Goal: Book appointment/travel/reservation

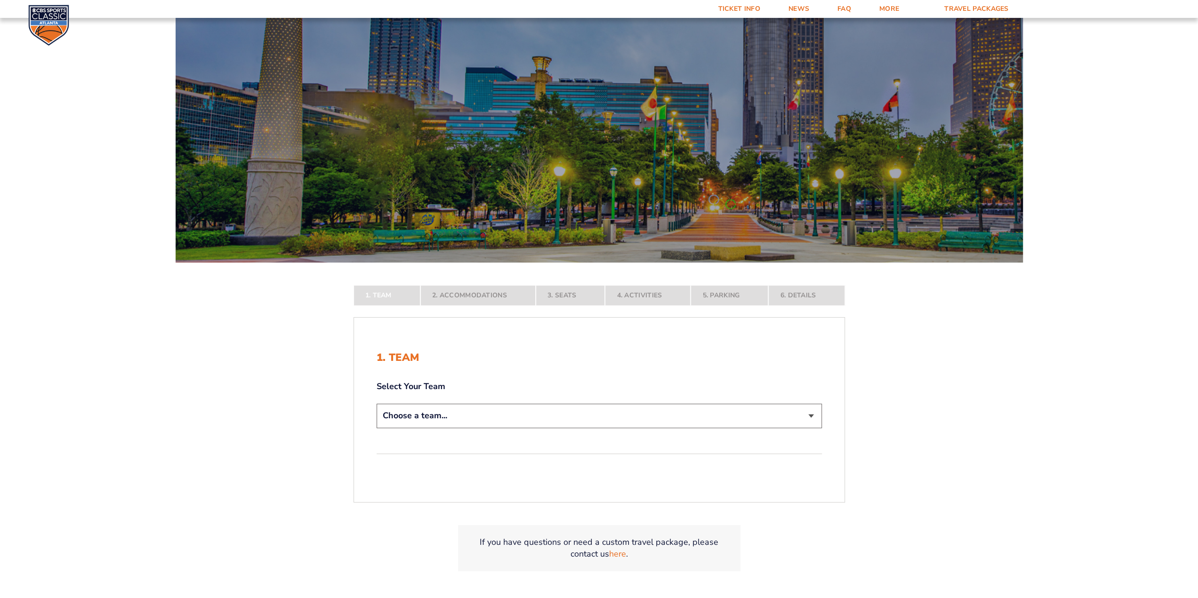
scroll to position [94, 0]
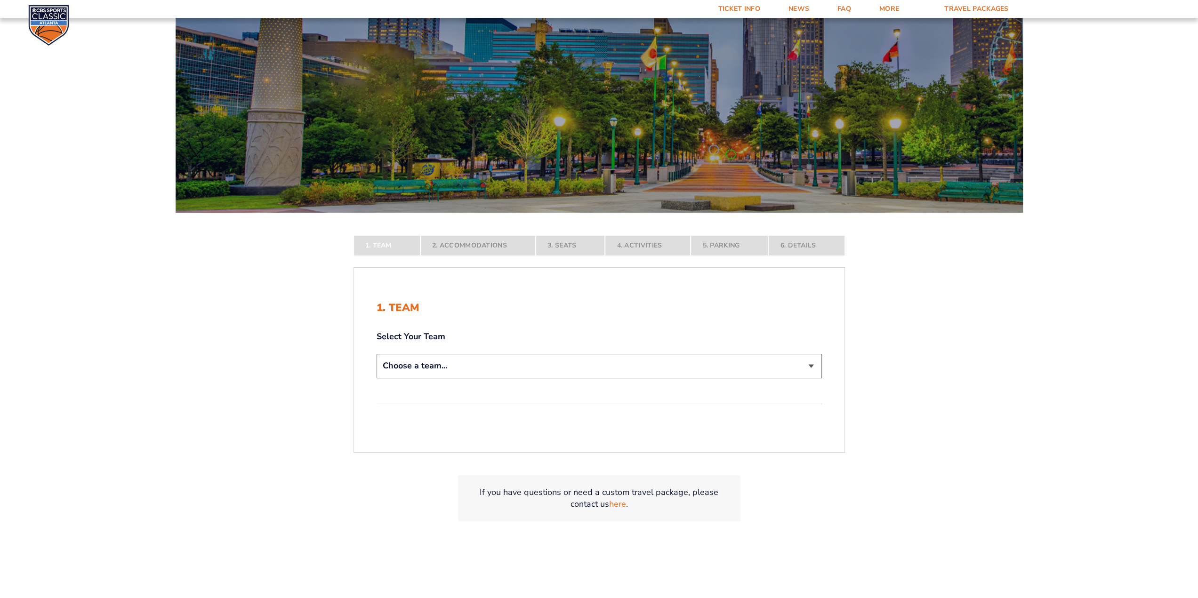
click at [801, 364] on select "Choose a team... [US_STATE] Wildcats [US_STATE] State Buckeyes [US_STATE] Tar H…" at bounding box center [599, 366] width 445 height 24
select select "12756"
click at [377, 378] on select "Choose a team... [US_STATE] Wildcats [US_STATE] State Buckeyes [US_STATE] Tar H…" at bounding box center [599, 366] width 445 height 24
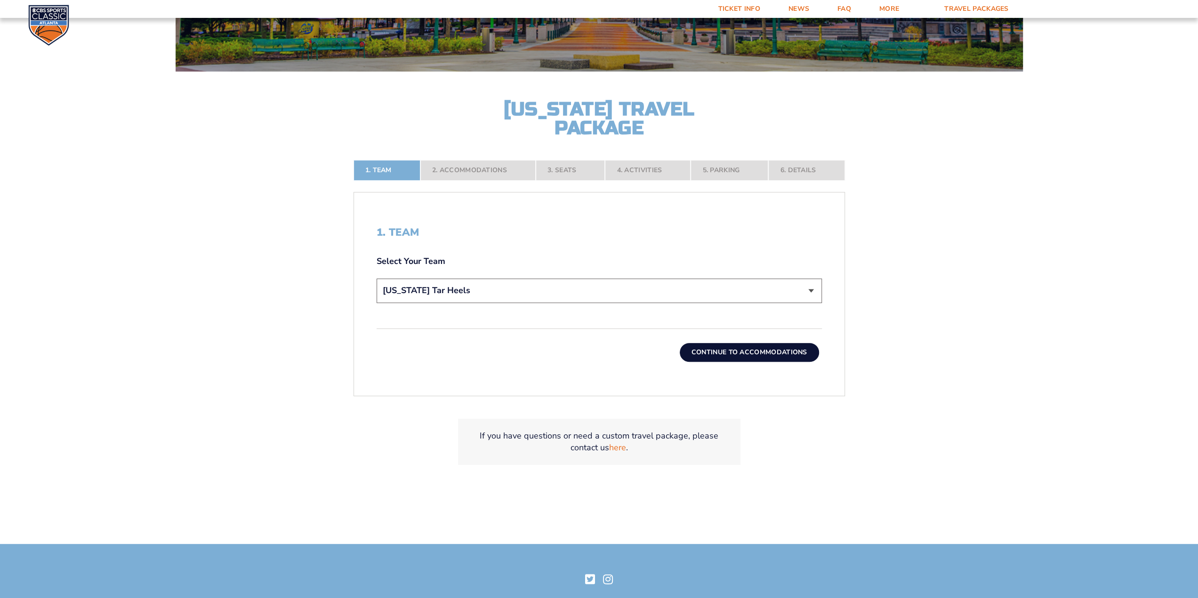
click at [749, 345] on button "Continue To Accommodations" at bounding box center [749, 352] width 139 height 19
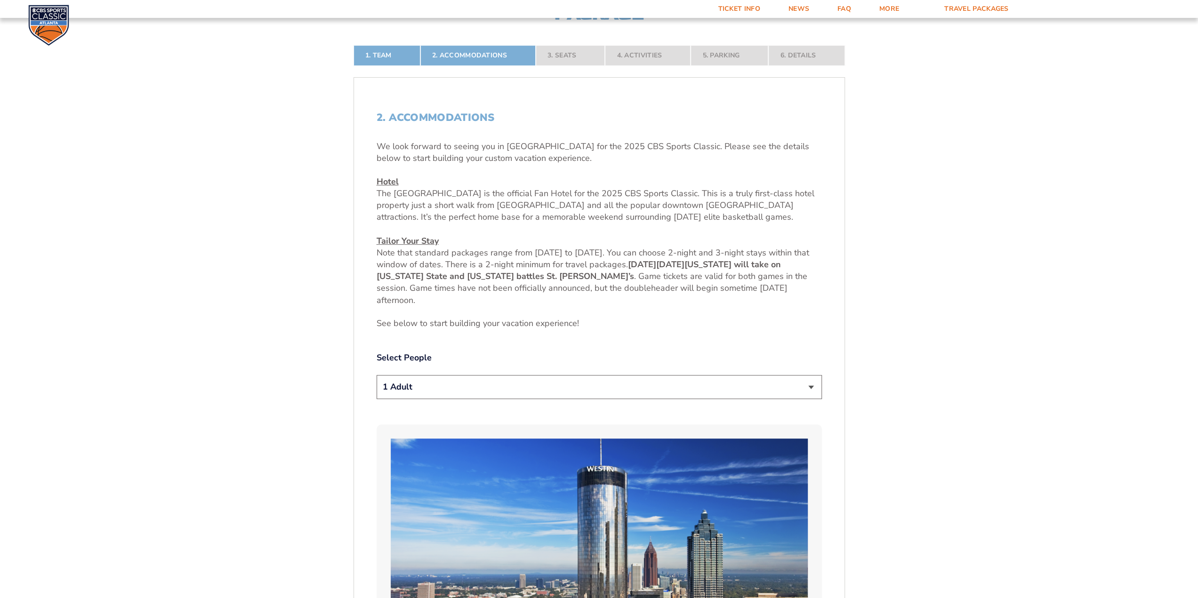
scroll to position [425, 0]
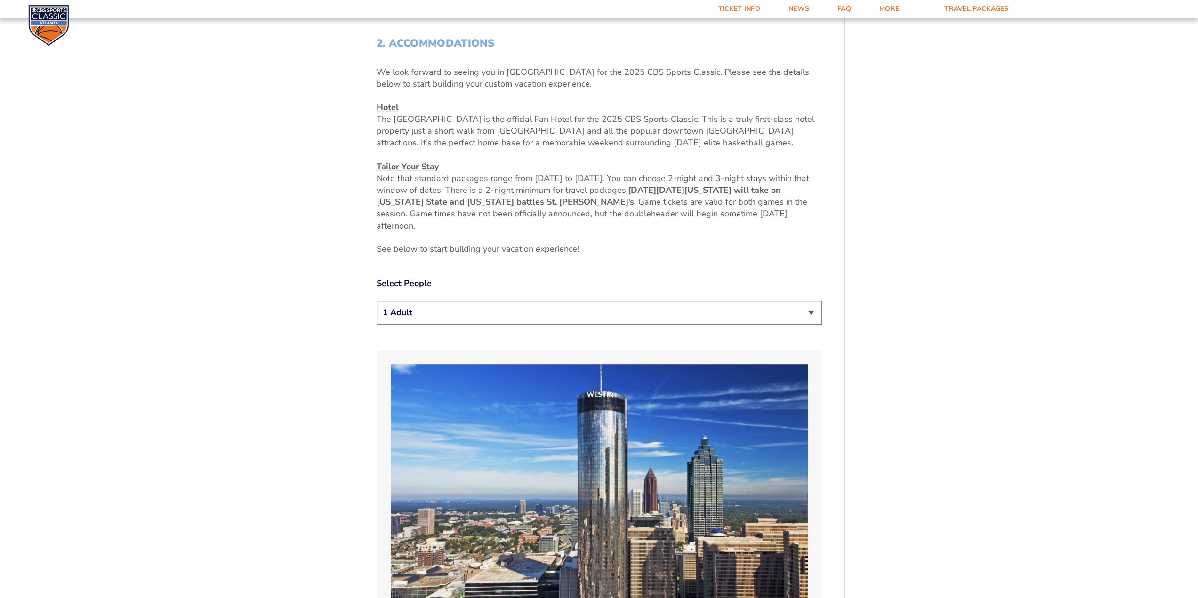
click at [803, 317] on select "1 Adult 2 Adults 3 Adults 4 Adults 2 Adults + 1 Child 2 Adults + 2 Children 2 A…" at bounding box center [599, 313] width 445 height 24
select select "2 Adults"
click at [377, 301] on select "1 Adult 2 Adults 3 Adults 4 Adults 2 Adults + 1 Child 2 Adults + 2 Children 2 A…" at bounding box center [599, 313] width 445 height 24
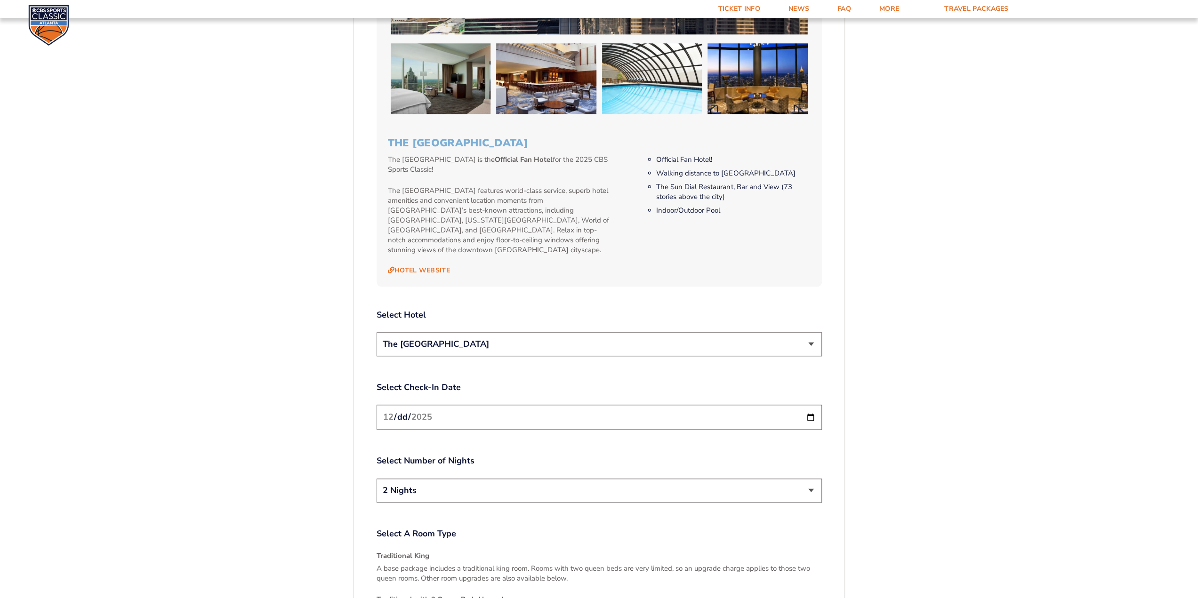
scroll to position [1036, 0]
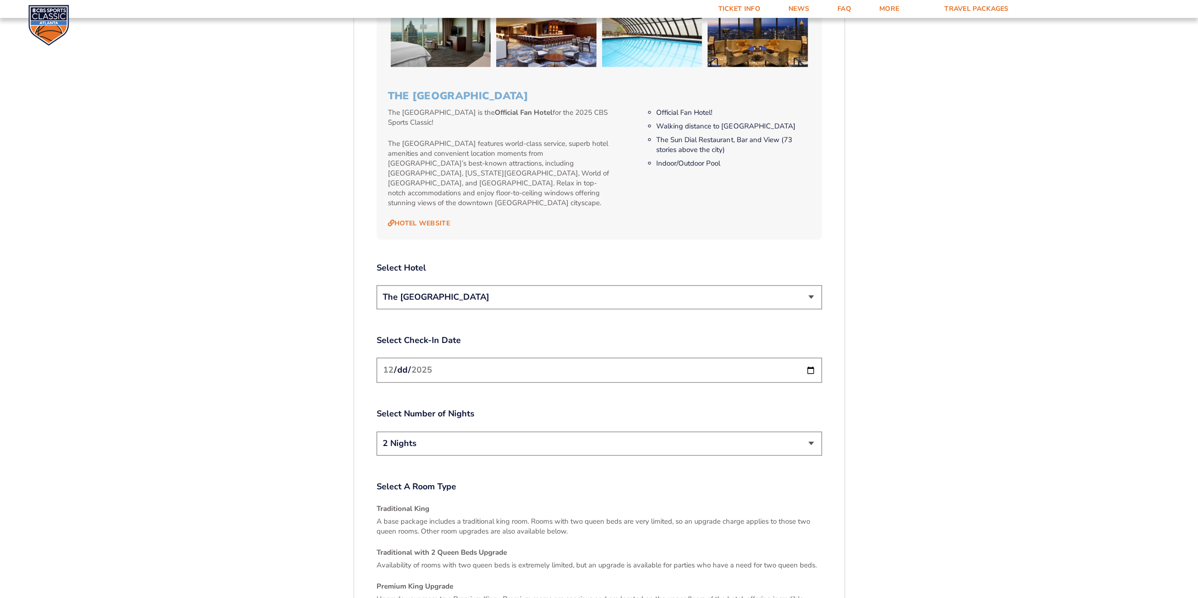
click at [812, 291] on select "The [GEOGRAPHIC_DATA]" at bounding box center [599, 297] width 445 height 24
click at [812, 358] on input "[DATE]" at bounding box center [599, 370] width 445 height 25
click at [798, 436] on select "2 Nights 3 Nights" at bounding box center [599, 444] width 445 height 24
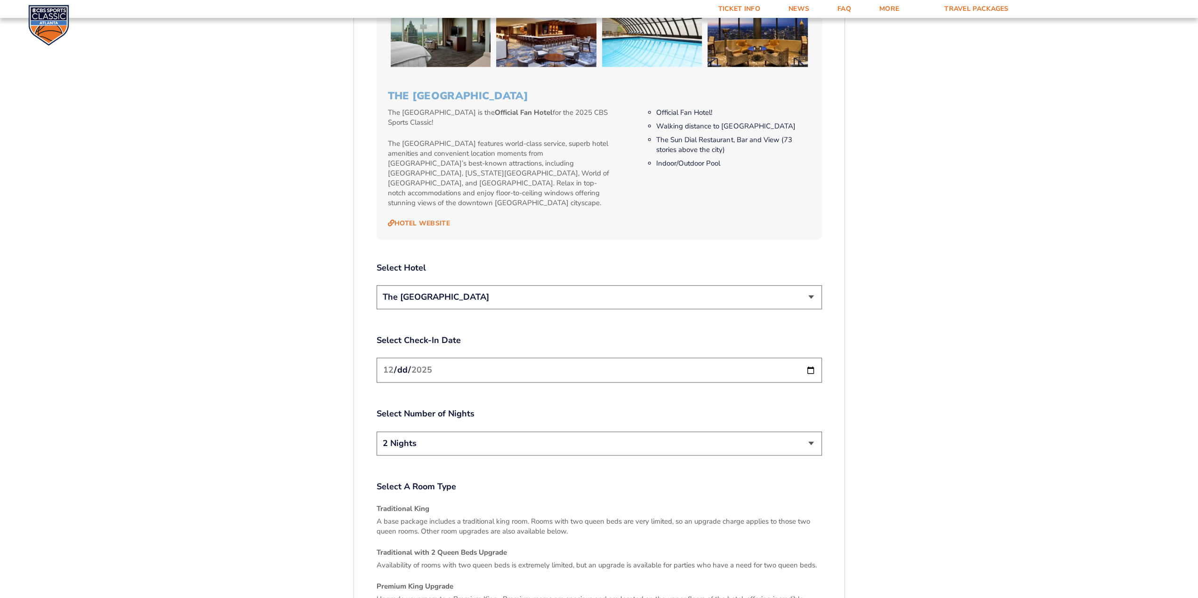
click at [803, 358] on input "2025-12-20" at bounding box center [599, 370] width 445 height 25
click at [812, 358] on input "2025-12-20" at bounding box center [599, 370] width 445 height 25
type input "[DATE]"
click at [778, 435] on select "2 Nights 3 Nights" at bounding box center [599, 444] width 445 height 24
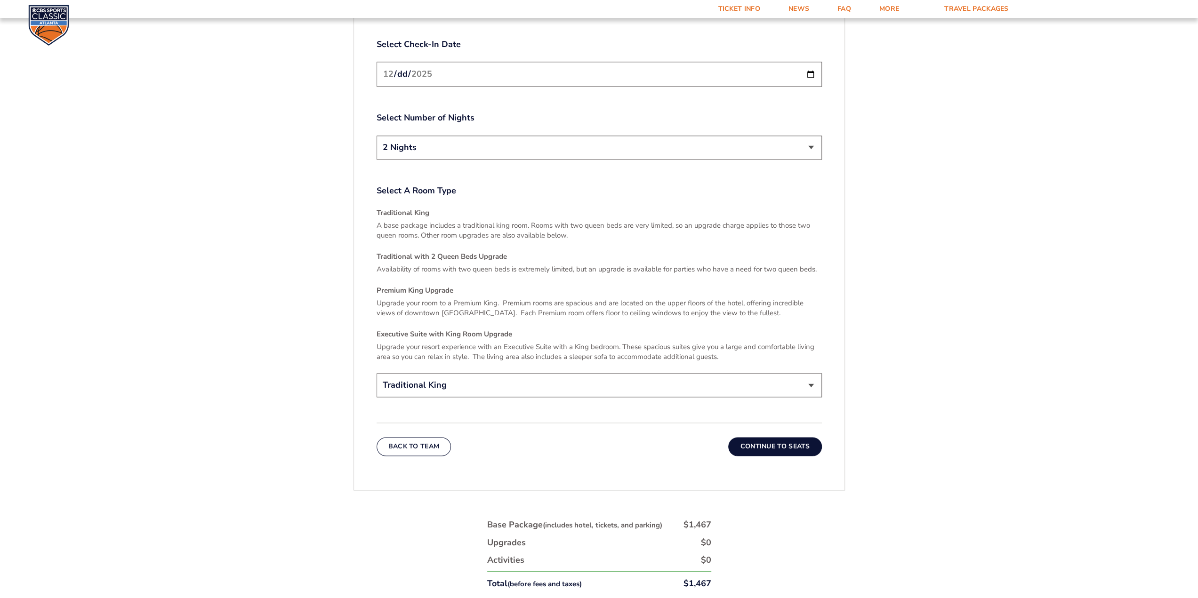
scroll to position [1366, 0]
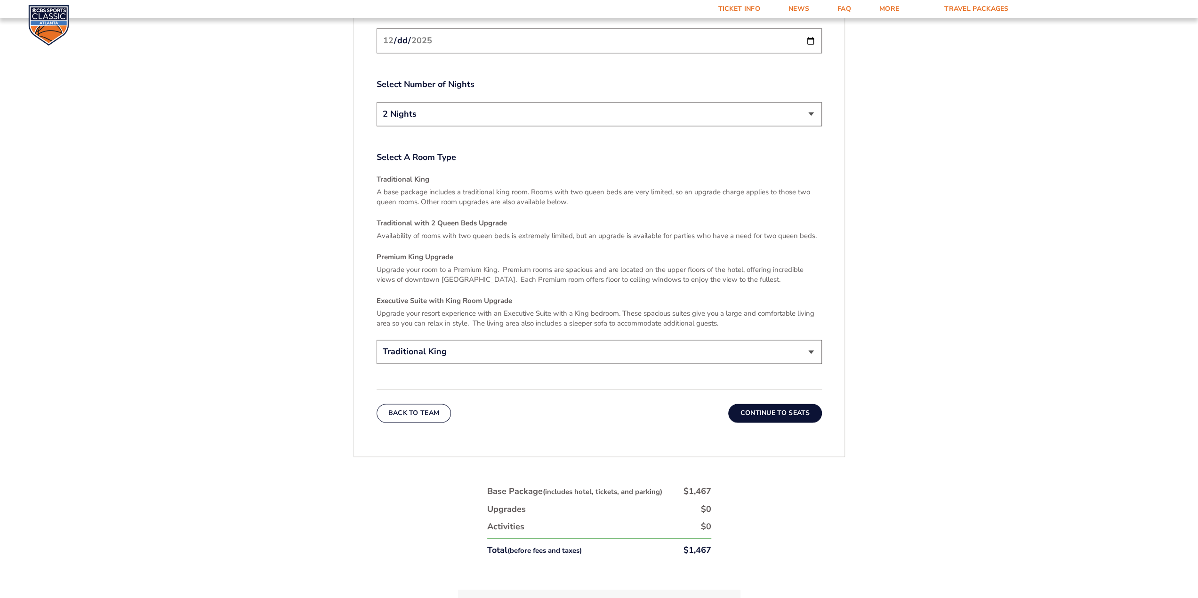
click at [808, 340] on select "Traditional King Traditional with 2 Queen Beds Upgrade (+$45 per night) Premium…" at bounding box center [599, 352] width 445 height 24
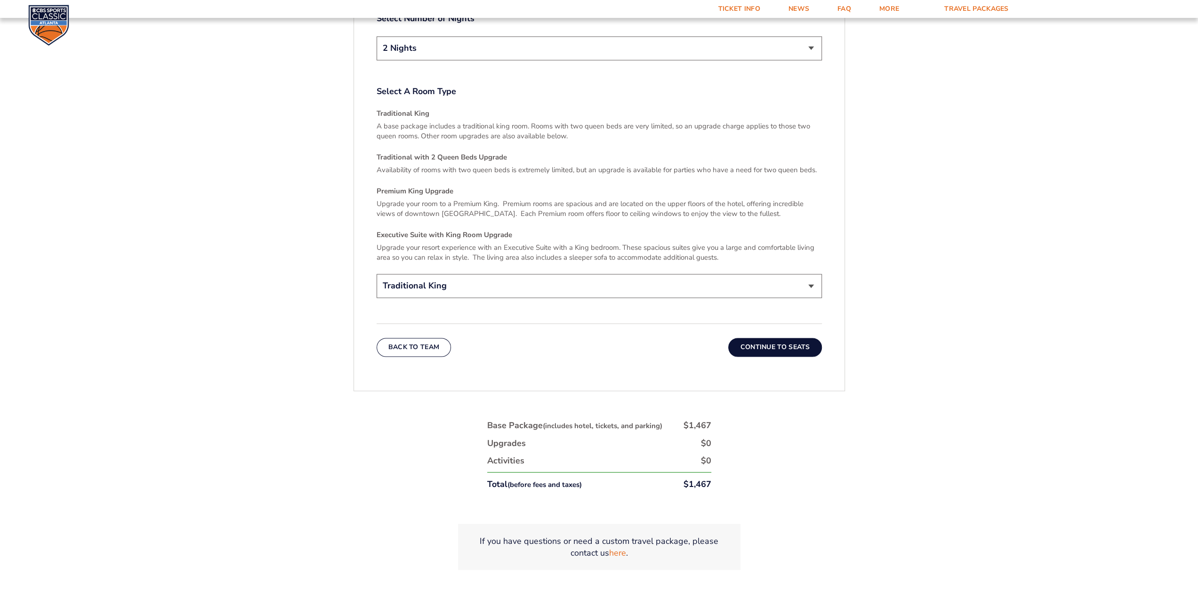
scroll to position [1413, 0]
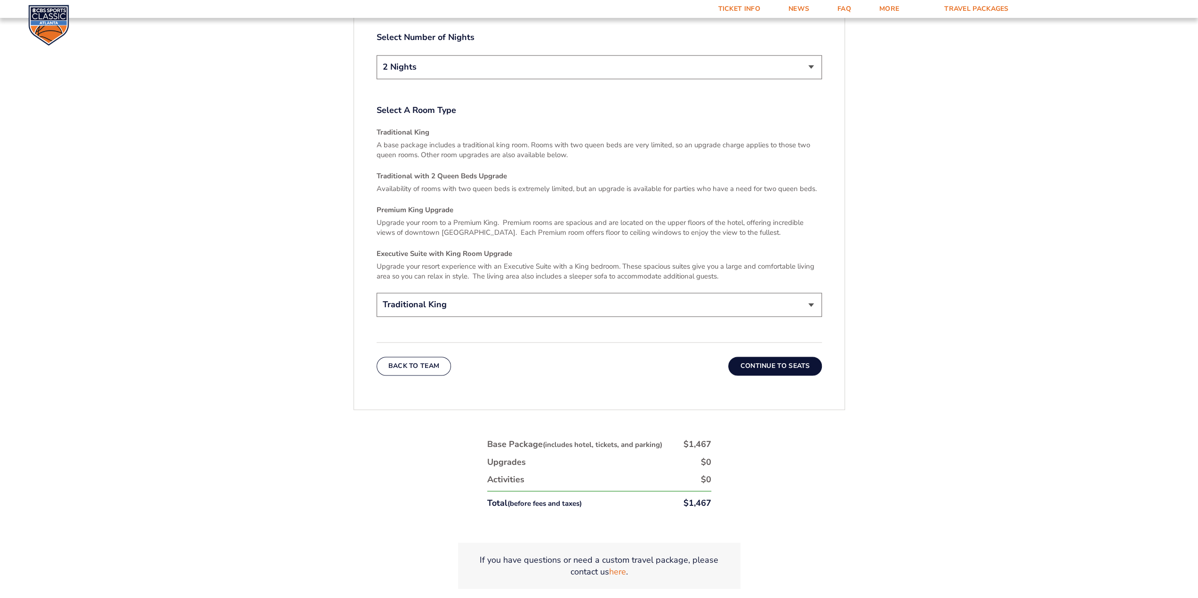
click at [777, 357] on button "Continue To Seats" at bounding box center [774, 366] width 93 height 19
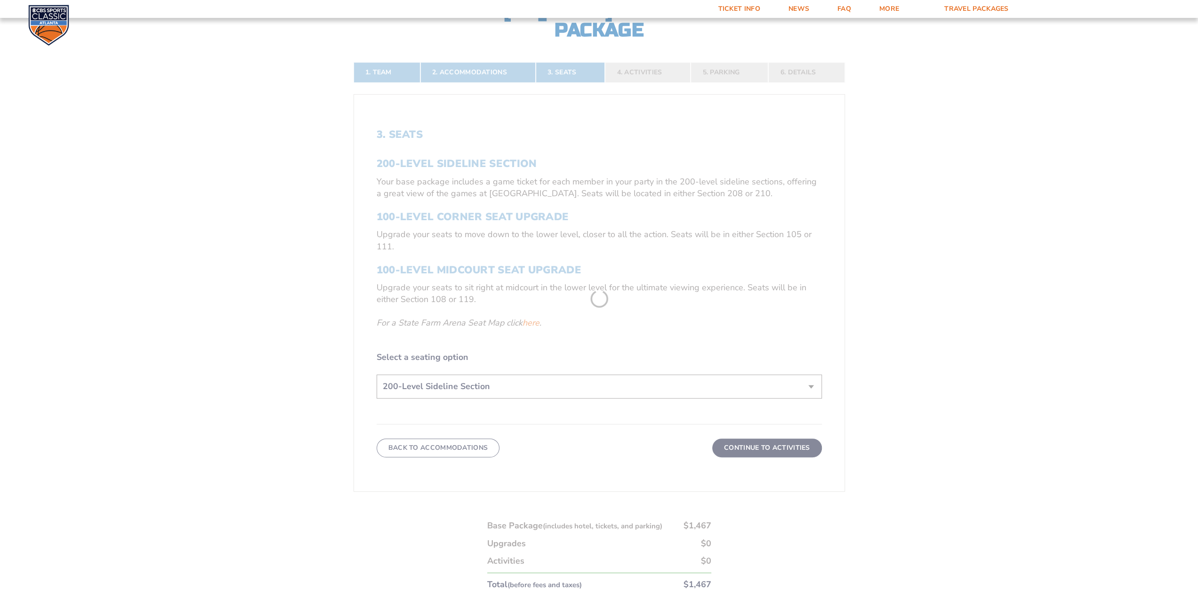
scroll to position [283, 0]
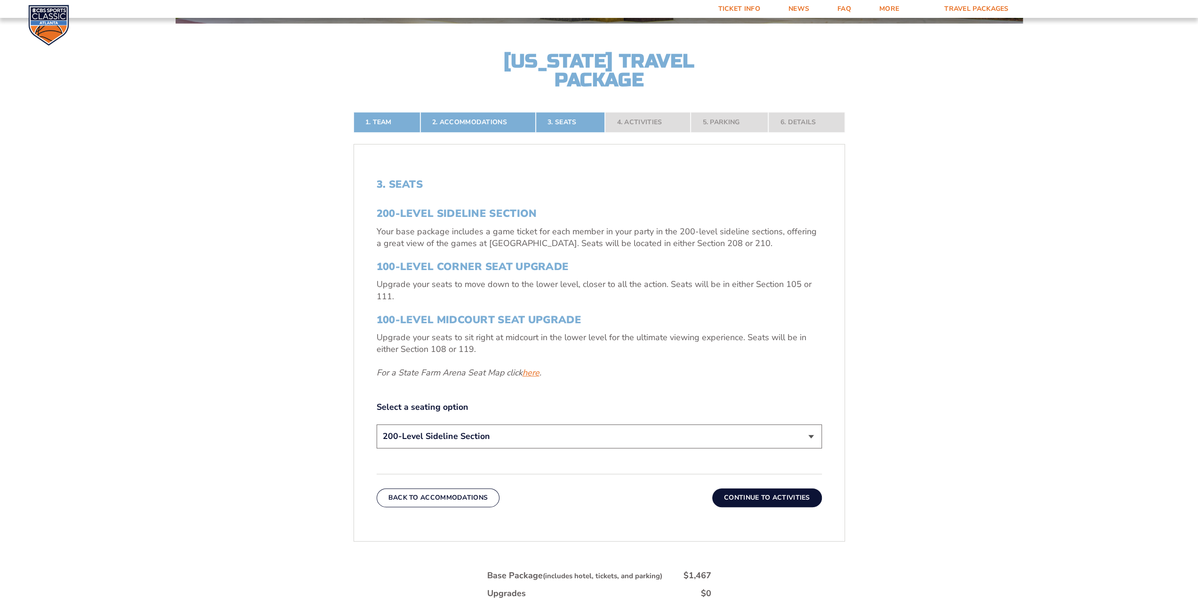
click at [529, 374] on link "here" at bounding box center [530, 373] width 17 height 12
click at [528, 371] on link "here" at bounding box center [530, 373] width 17 height 12
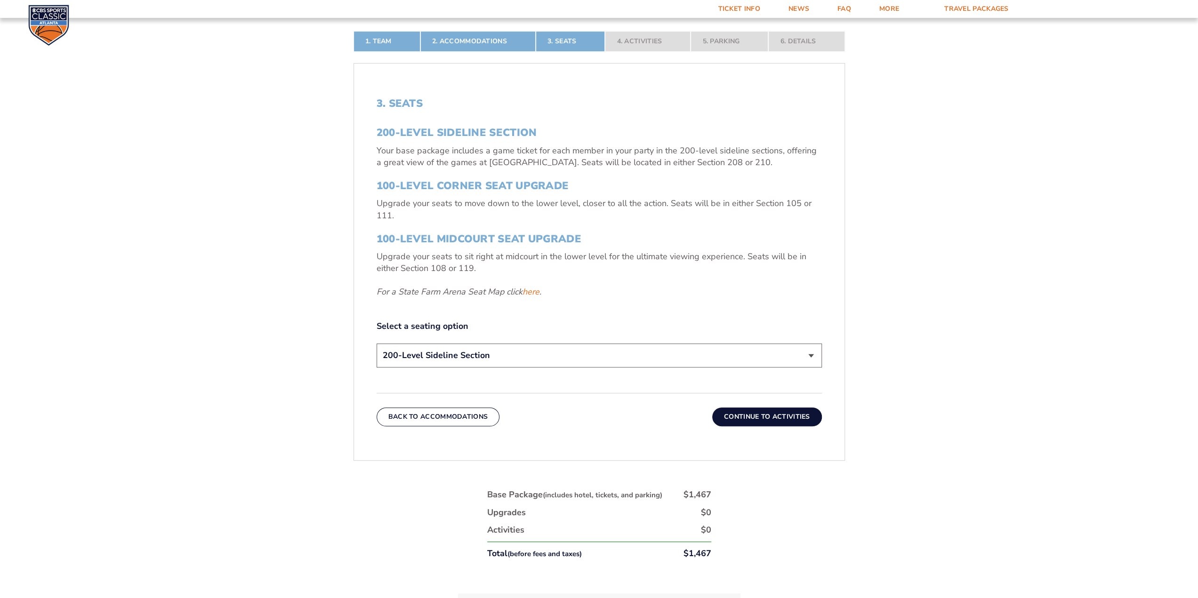
scroll to position [377, 0]
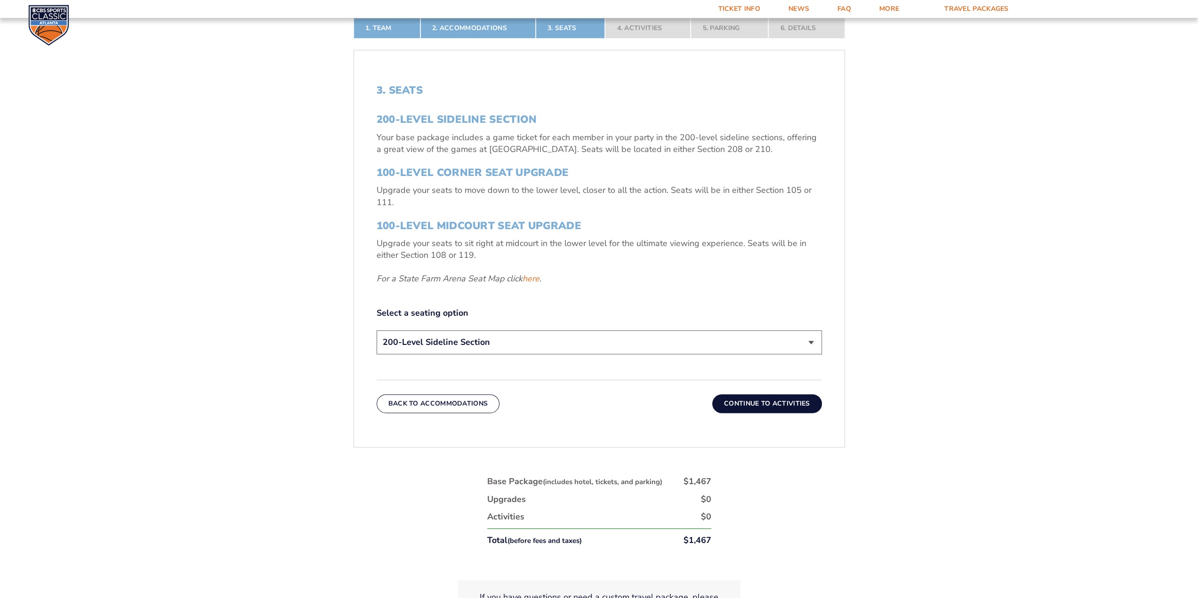
click at [813, 341] on select "200-Level Sideline Section 100-Level Corner Seat Upgrade (+$120 per person) 100…" at bounding box center [599, 342] width 445 height 24
click at [801, 401] on button "Continue To Activities" at bounding box center [767, 403] width 110 height 19
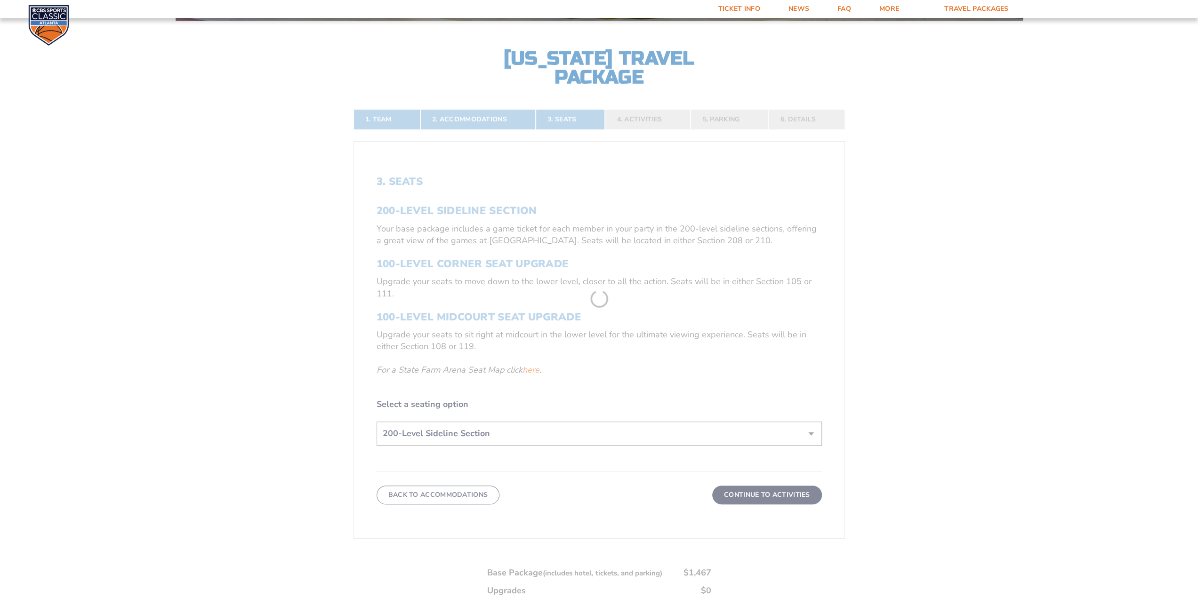
scroll to position [283, 0]
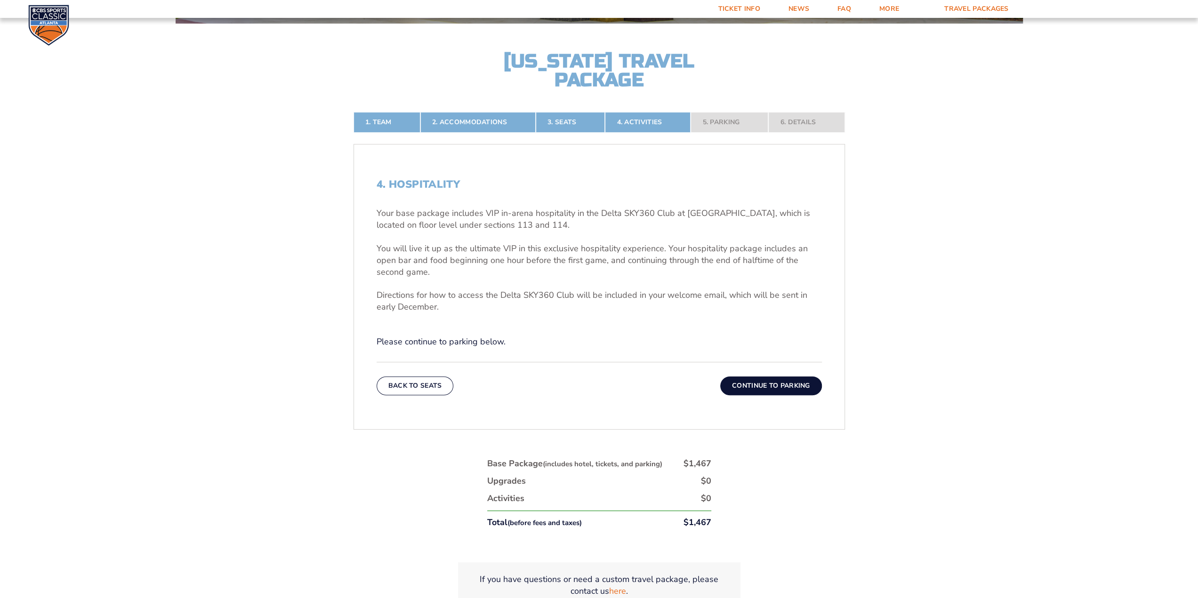
click at [793, 382] on button "Continue To Parking" at bounding box center [771, 386] width 102 height 19
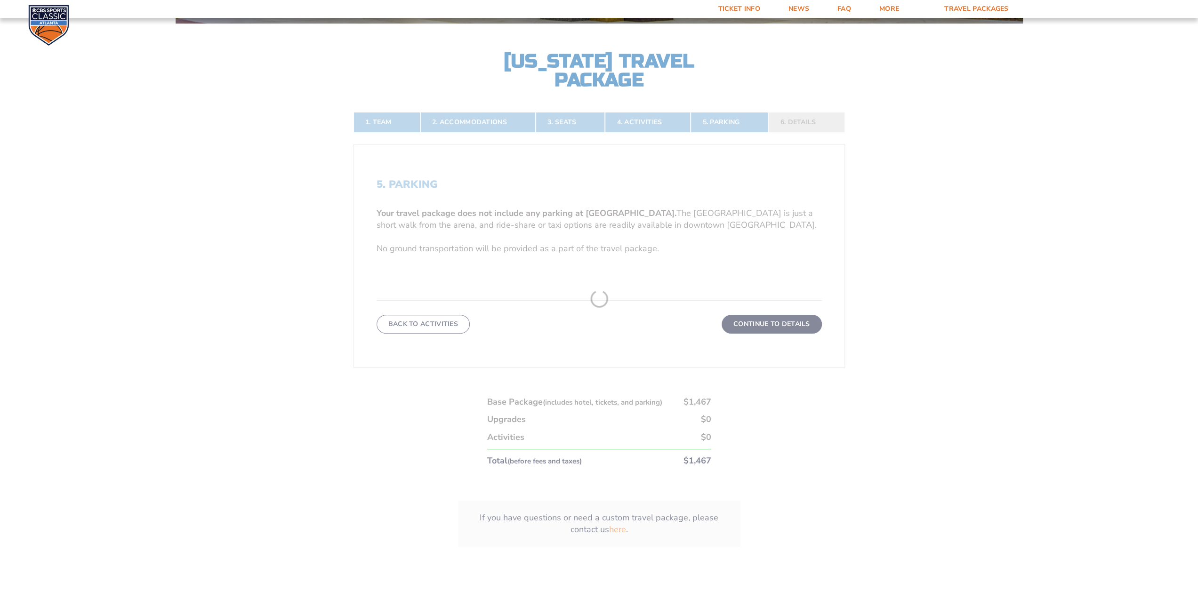
click at [922, 321] on form "Kentucky Kentucky Travel Package Ohio State Ohio State Travel Package North Car…" at bounding box center [599, 154] width 1198 height 875
click at [935, 209] on form "Kentucky Kentucky Travel Package Ohio State Ohio State Travel Package North Car…" at bounding box center [599, 154] width 1198 height 875
click at [773, 282] on form "Kentucky Kentucky Travel Package Ohio State Ohio State Travel Package North Car…" at bounding box center [599, 154] width 1198 height 875
click at [785, 319] on form "Kentucky Kentucky Travel Package Ohio State Ohio State Travel Package North Car…" at bounding box center [599, 154] width 1198 height 875
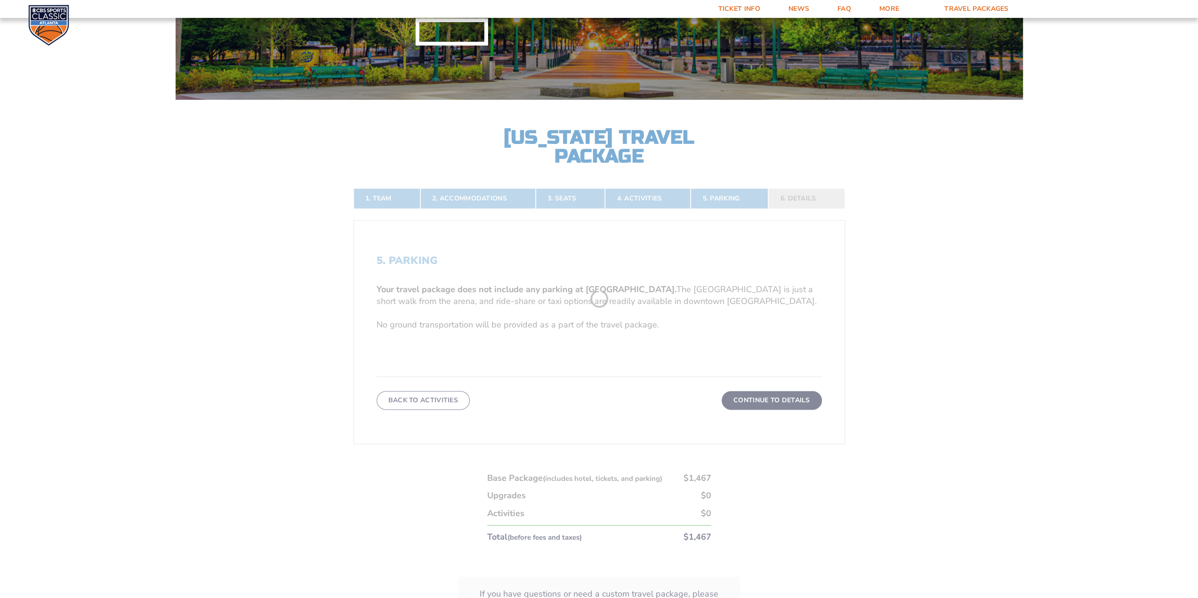
scroll to position [141, 0]
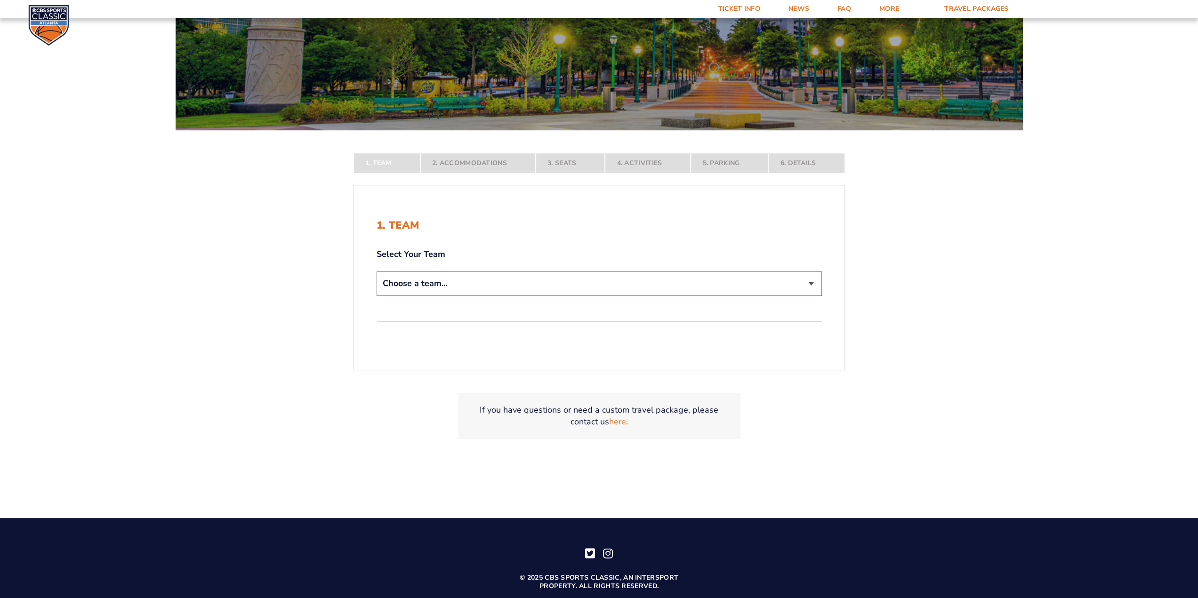
scroll to position [221, 0]
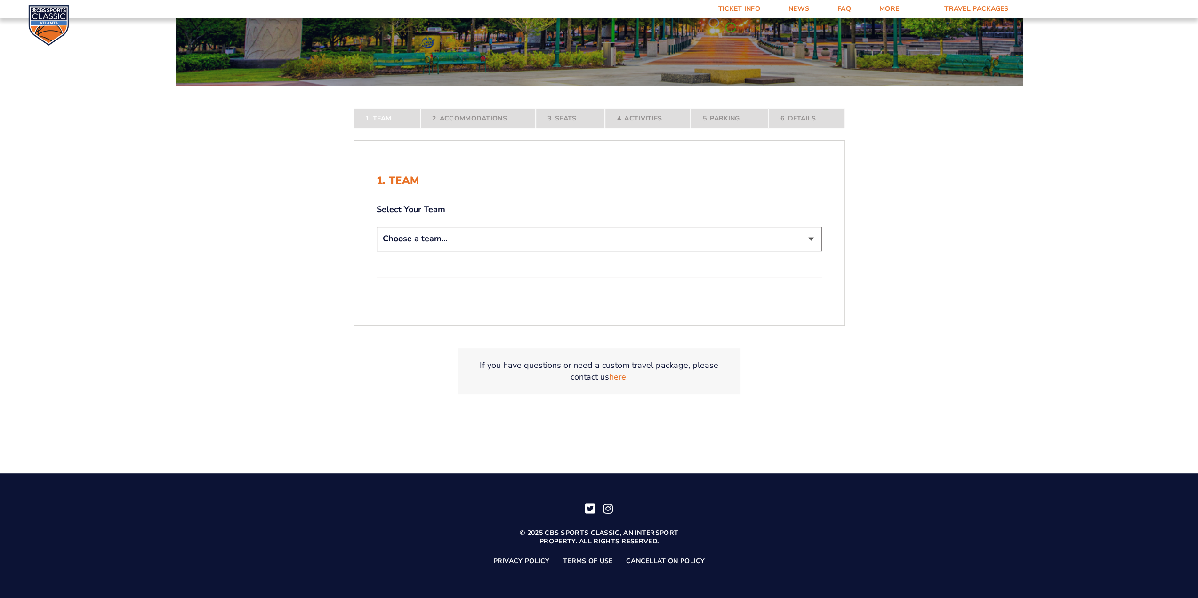
click at [814, 233] on select "Choose a team... [US_STATE] Wildcats [US_STATE] State Buckeyes [US_STATE] Tar H…" at bounding box center [599, 239] width 445 height 24
select select "12756"
click at [377, 251] on select "Choose a team... [US_STATE] Wildcats [US_STATE] State Buckeyes [US_STATE] Tar H…" at bounding box center [599, 239] width 445 height 24
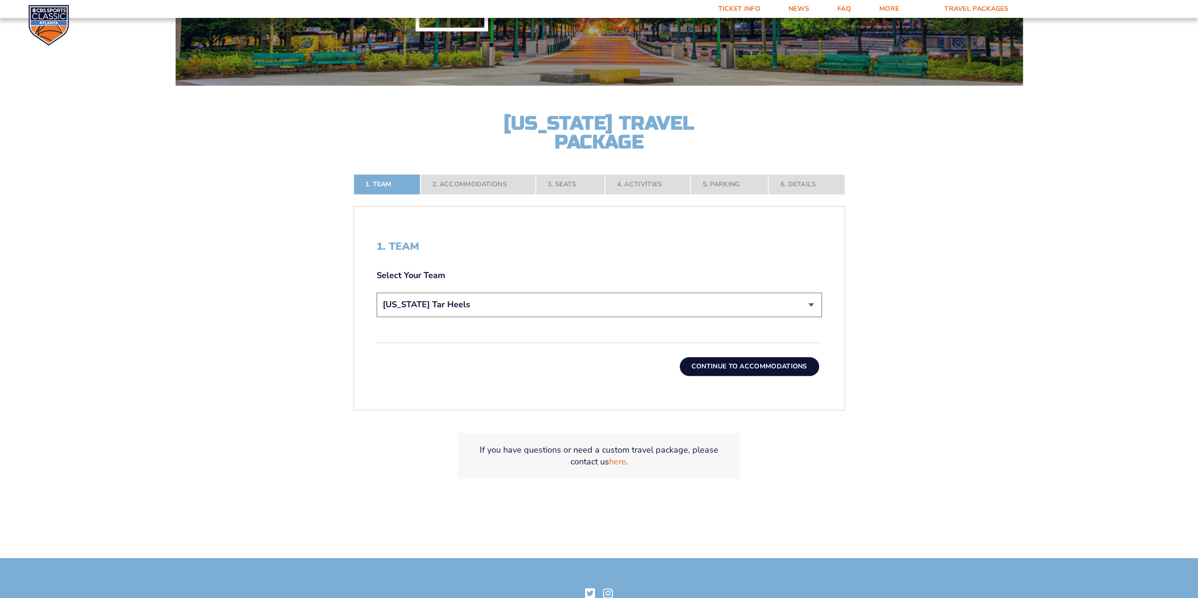
click at [771, 361] on button "Continue To Accommodations" at bounding box center [749, 366] width 139 height 19
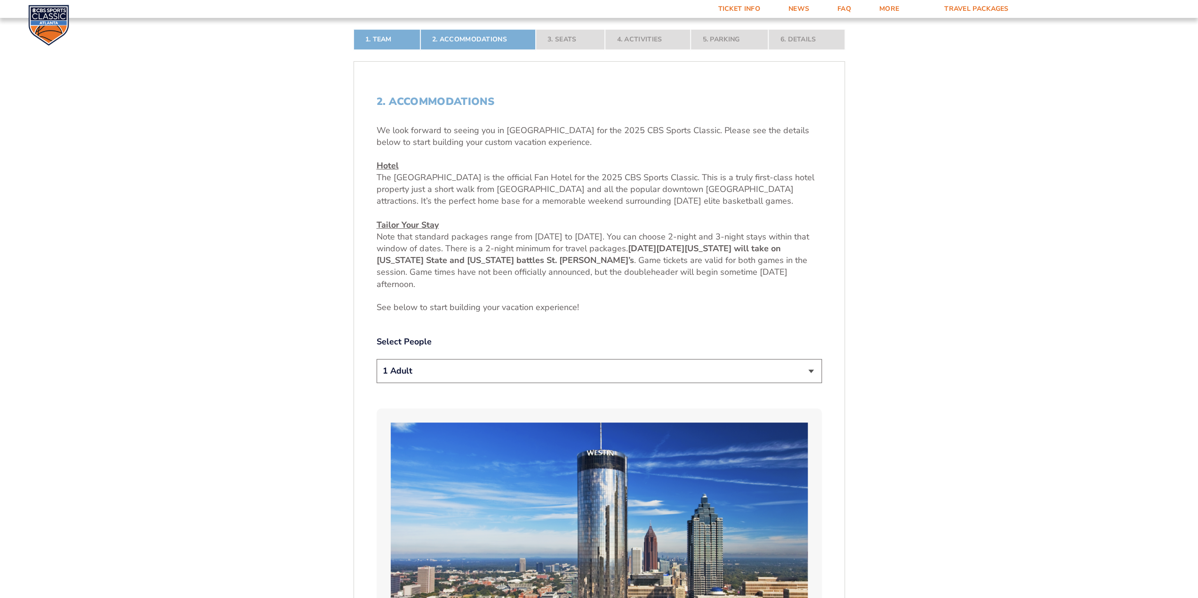
scroll to position [377, 0]
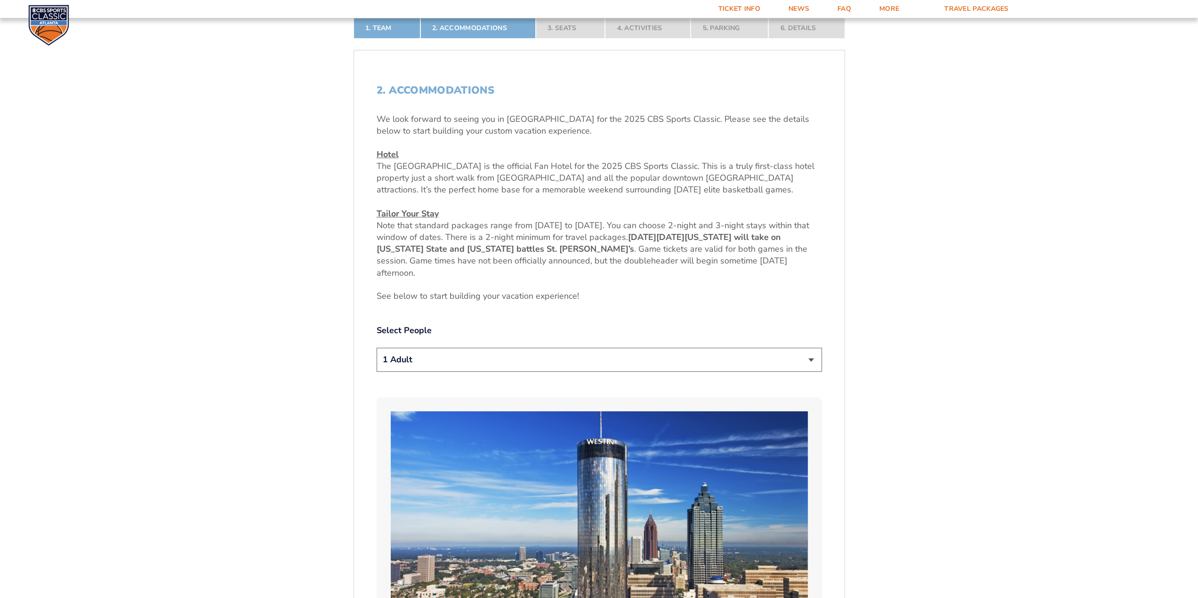
click at [809, 353] on select "1 Adult 2 Adults 3 Adults 4 Adults 2 Adults + 1 Child 2 Adults + 2 Children 2 A…" at bounding box center [599, 360] width 445 height 24
select select "2 Adults"
click at [377, 348] on select "1 Adult 2 Adults 3 Adults 4 Adults 2 Adults + 1 Child 2 Adults + 2 Children 2 A…" at bounding box center [599, 360] width 445 height 24
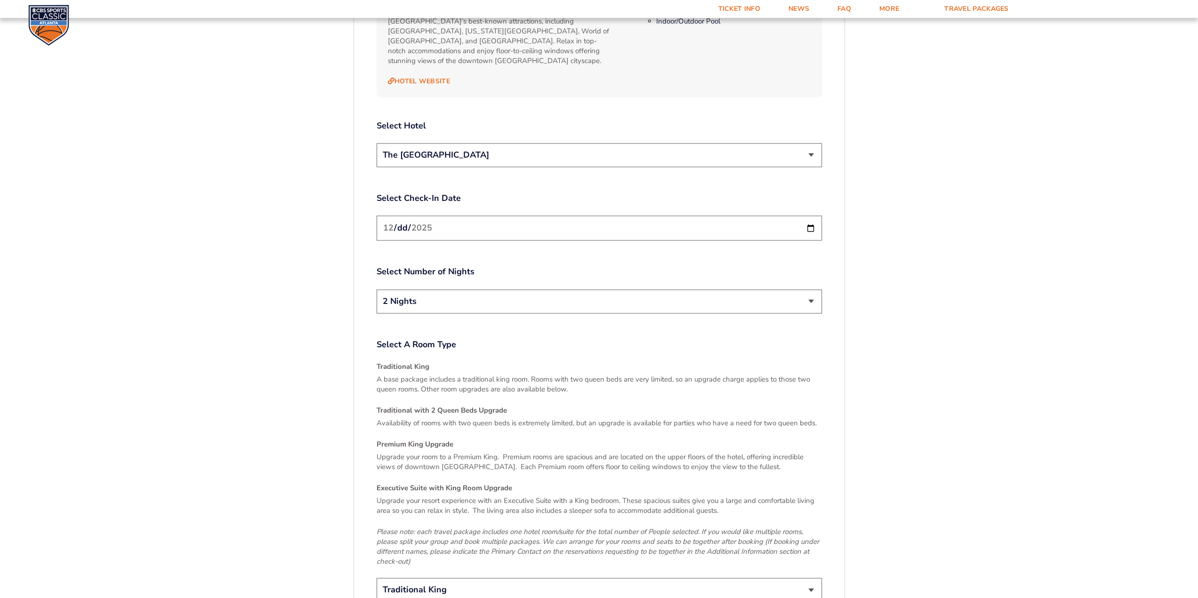
scroll to position [1178, 0]
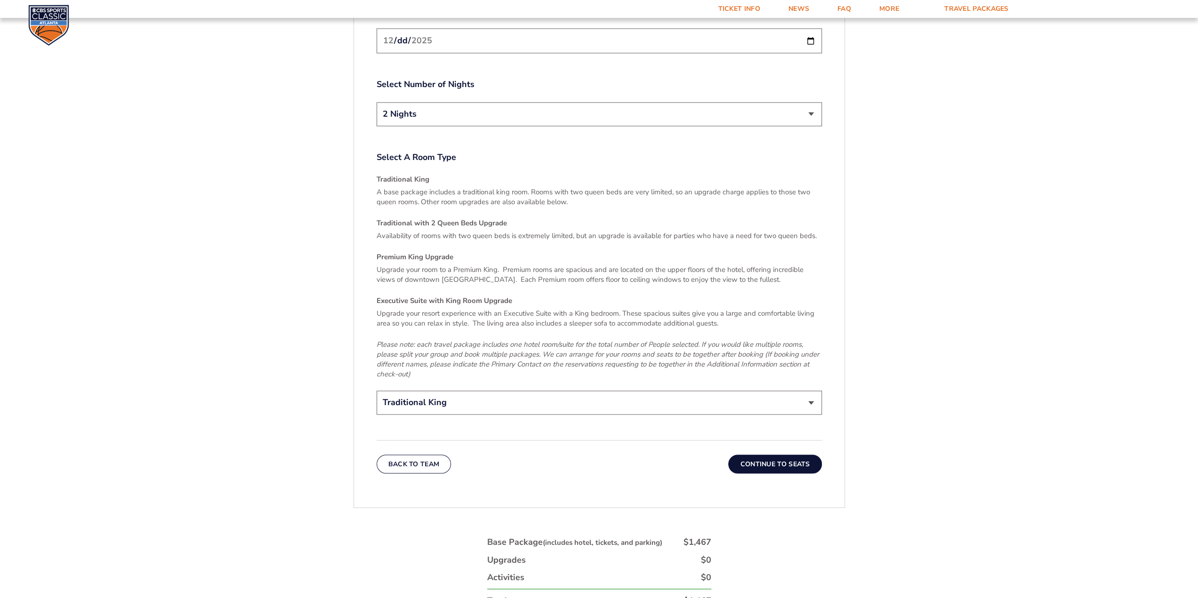
click at [795, 455] on button "Continue To Seats" at bounding box center [774, 464] width 93 height 19
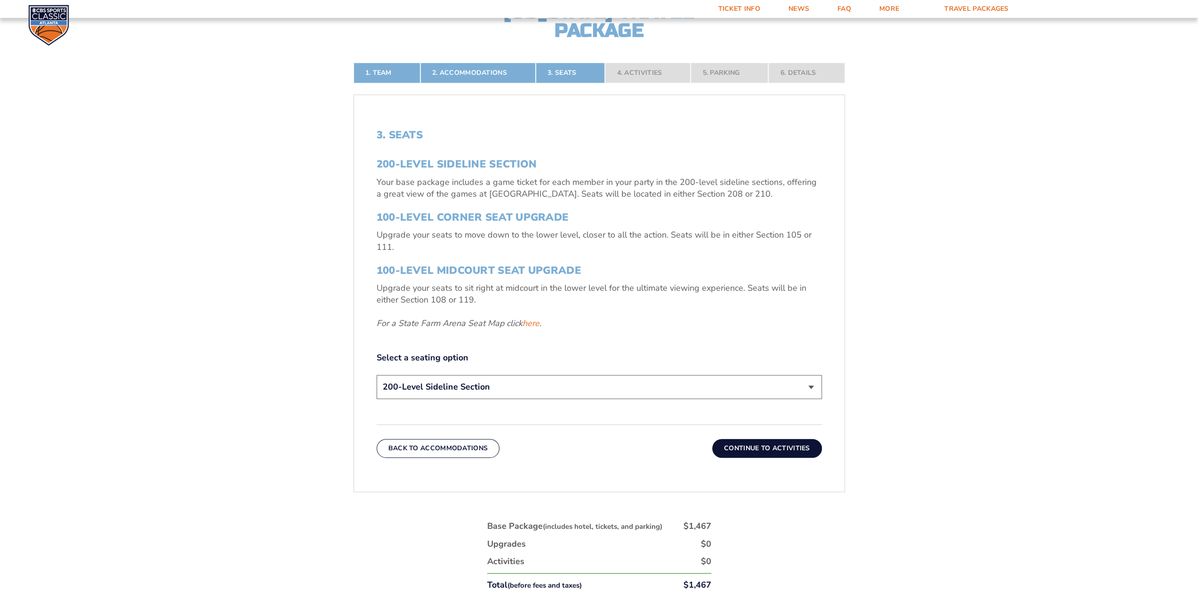
scroll to position [283, 0]
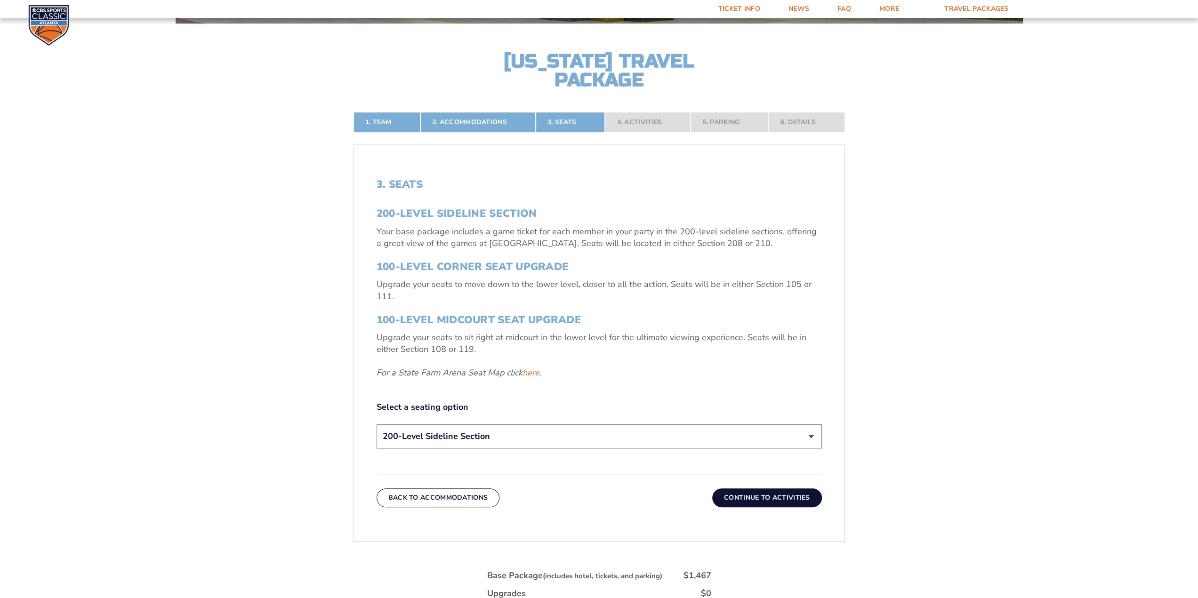
click at [777, 493] on button "Continue To Activities" at bounding box center [767, 498] width 110 height 19
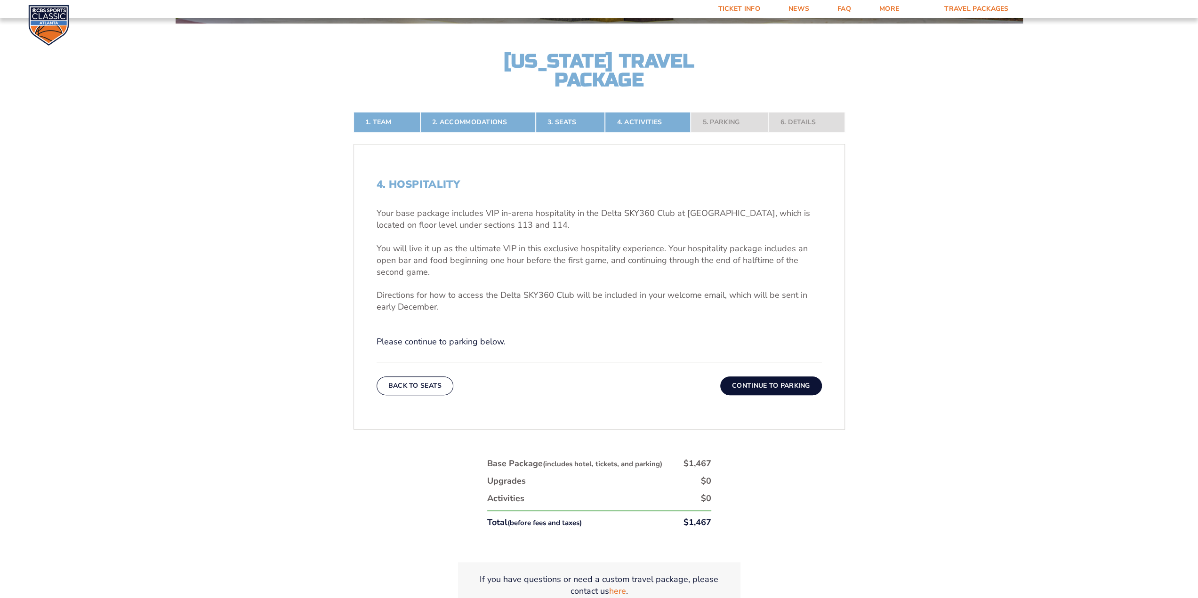
click at [760, 388] on button "Continue To Parking" at bounding box center [771, 386] width 102 height 19
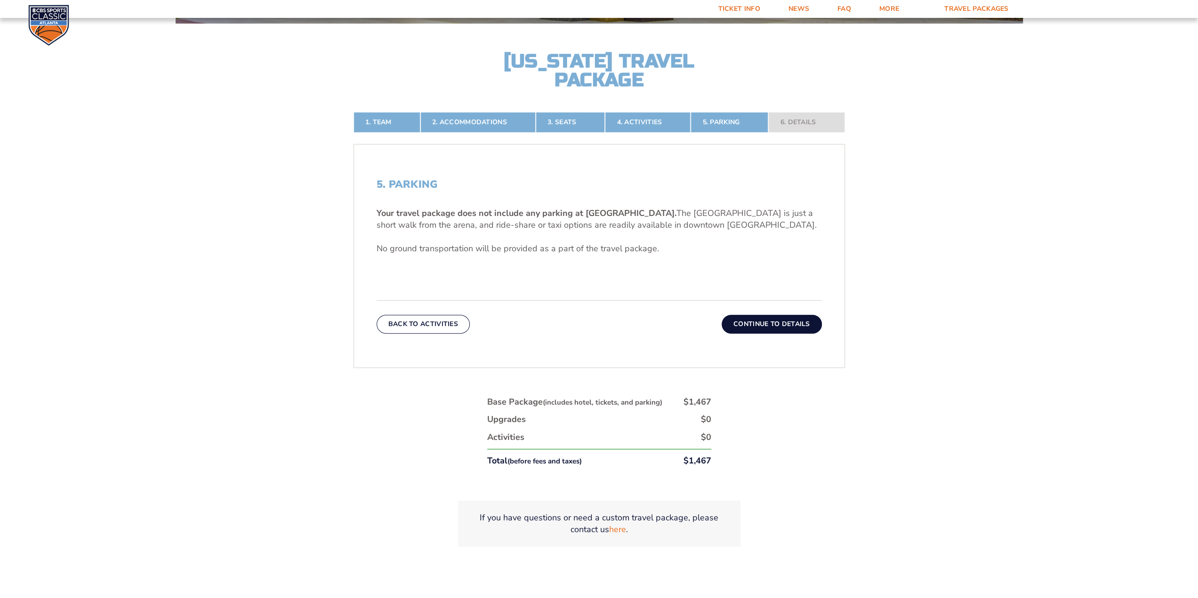
click at [770, 324] on button "Continue To Details" at bounding box center [772, 324] width 100 height 19
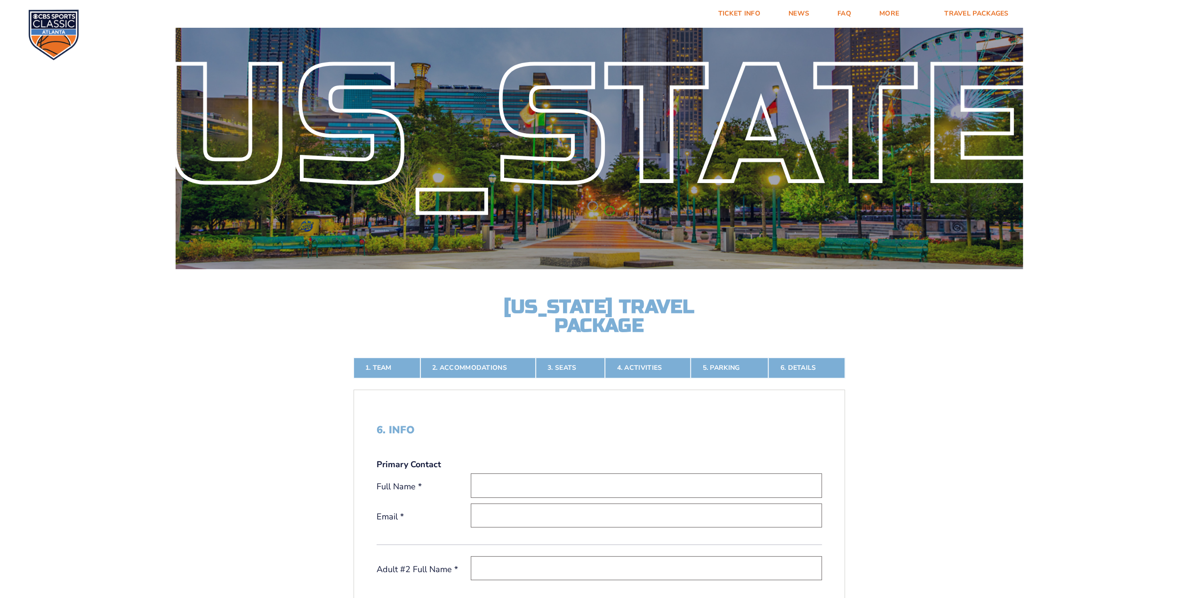
scroll to position [30, 0]
